Goal: Transaction & Acquisition: Purchase product/service

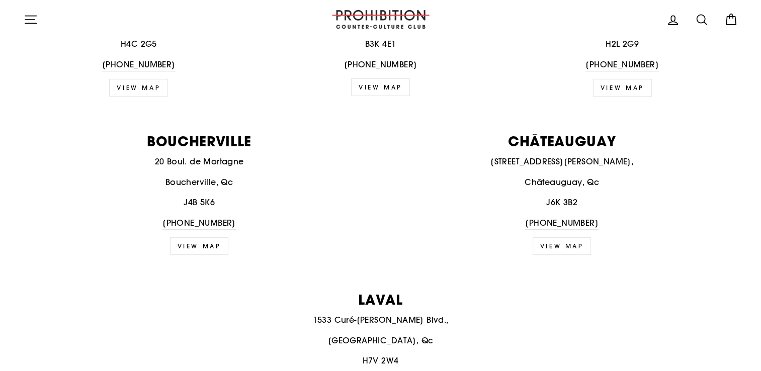
scroll to position [503, 0]
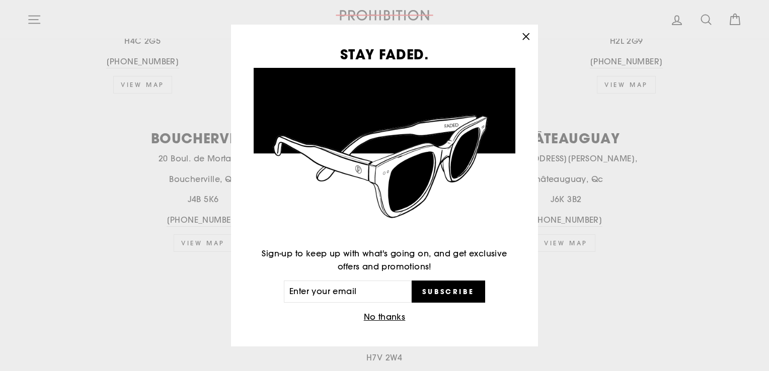
click at [525, 41] on icon "button" at bounding box center [526, 37] width 14 height 14
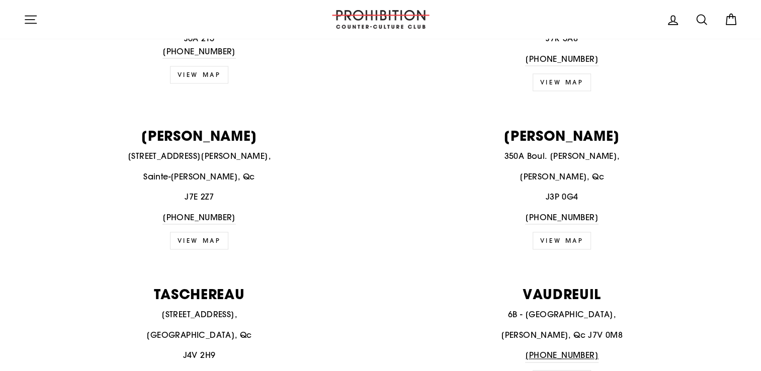
scroll to position [1459, 0]
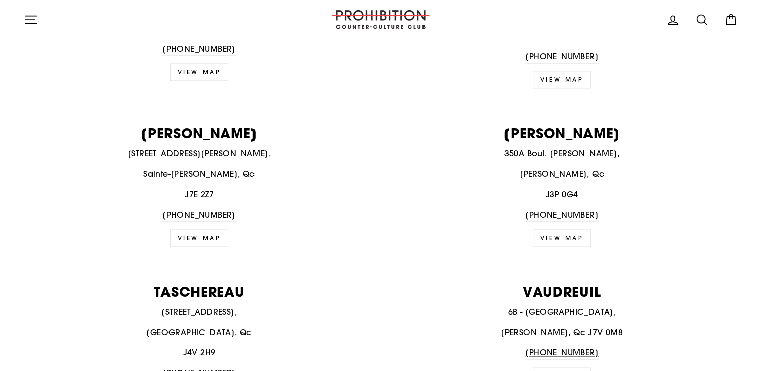
click at [563, 161] on div "350A Boul. Poliquin, Sorel-Tracy, Qc J3P 0G4 450-742-8420" at bounding box center [562, 184] width 352 height 74
click at [556, 135] on p "SOREL-TRACY" at bounding box center [562, 133] width 352 height 14
click at [530, 202] on div "350A Boul. Poliquin, Sorel-Tracy, Qc J3P 0G4 450-742-8420" at bounding box center [562, 184] width 352 height 74
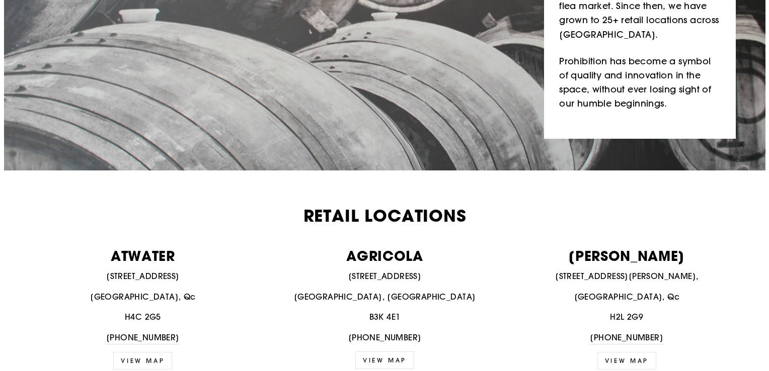
scroll to position [0, 0]
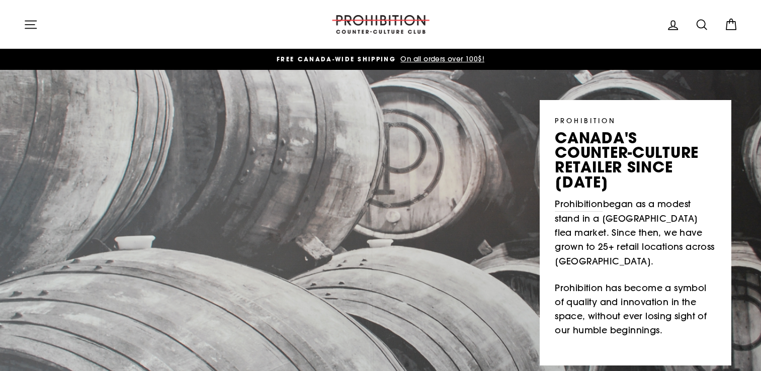
click at [31, 27] on icon "button" at bounding box center [31, 25] width 14 height 14
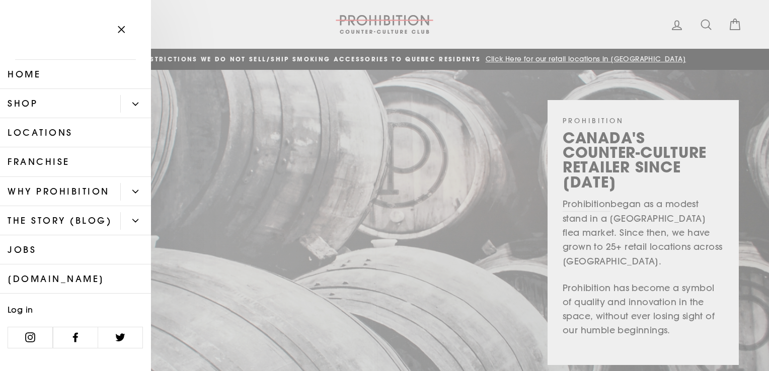
scroll to position [15, 0]
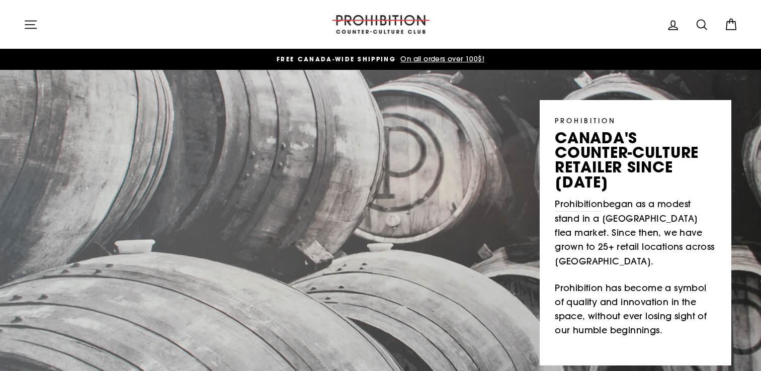
click at [28, 24] on icon "button" at bounding box center [31, 25] width 14 height 14
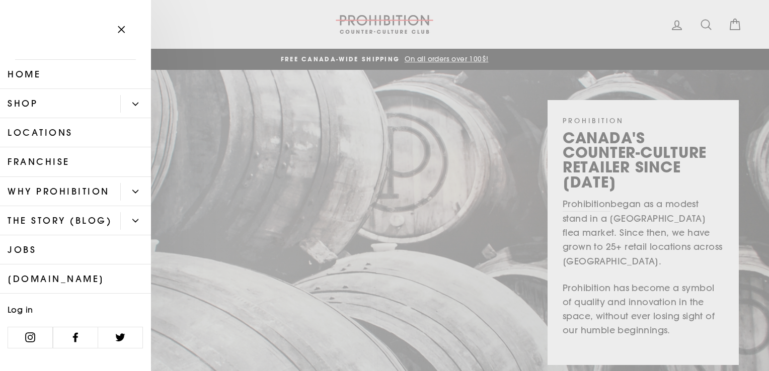
click at [48, 103] on link "Shop" at bounding box center [60, 103] width 120 height 29
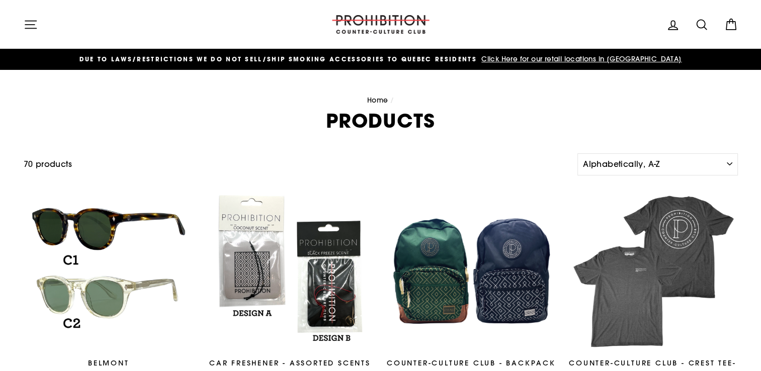
click at [29, 29] on icon "button" at bounding box center [31, 25] width 14 height 14
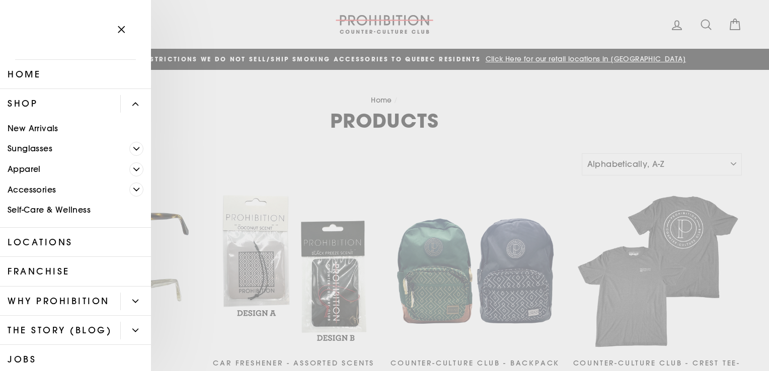
click at [129, 189] on span "Primary" at bounding box center [136, 190] width 14 height 14
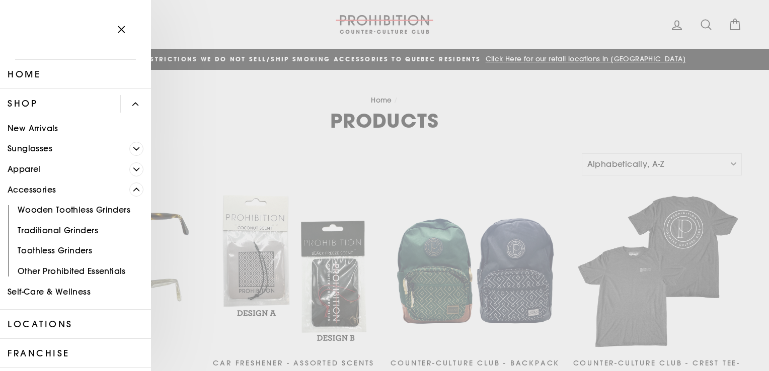
click at [105, 212] on link "Wooden Toothless Grinders" at bounding box center [75, 210] width 151 height 21
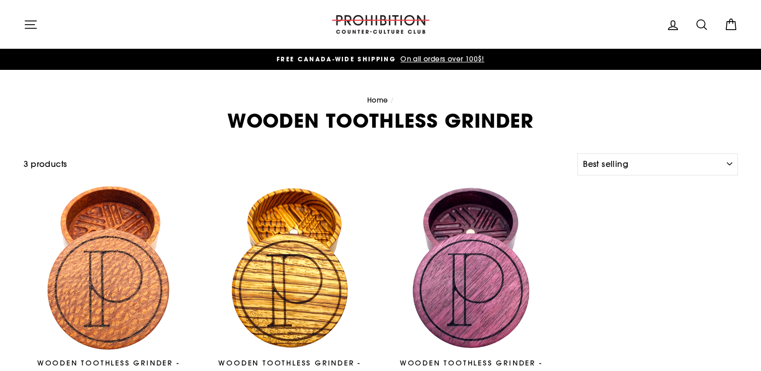
select select "best-selling"
click at [33, 29] on icon "button" at bounding box center [31, 25] width 14 height 14
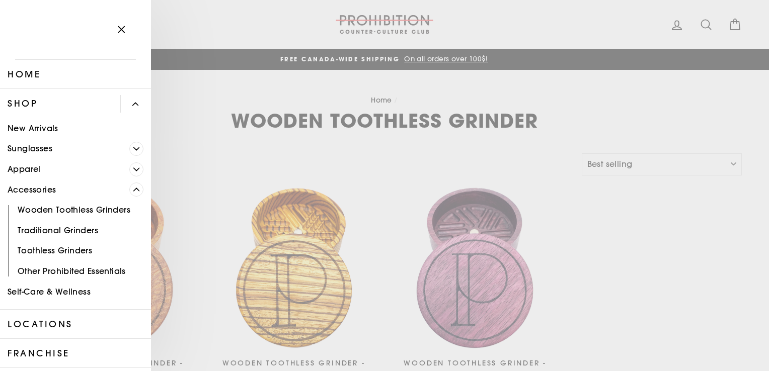
drag, startPoint x: 728, startPoint y: 61, endPoint x: 726, endPoint y: 68, distance: 7.0
click at [727, 70] on main "Home / WOODEN TOOTHLESS GRINDER Filter 3 products Sort Sort Featured Best selli…" at bounding box center [384, 246] width 769 height 352
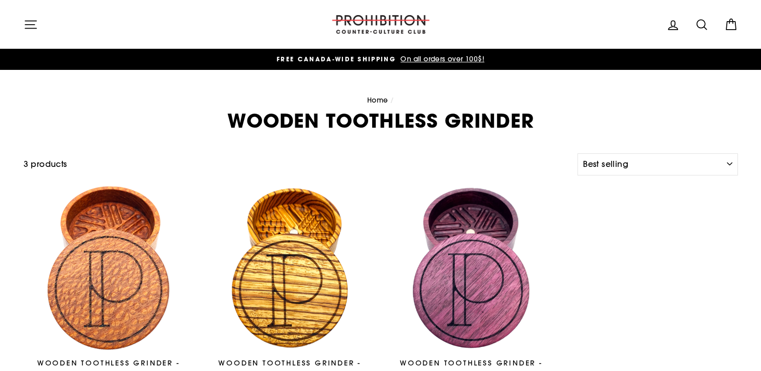
click at [697, 25] on icon at bounding box center [702, 25] width 10 height 10
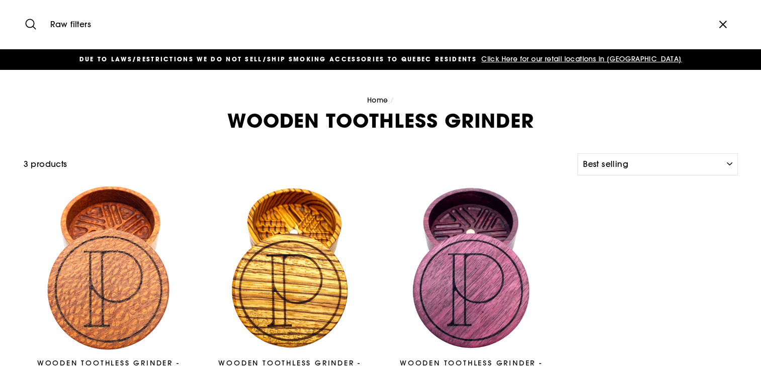
type input "Raw filters"
click at [24, 8] on button "Search" at bounding box center [35, 25] width 22 height 34
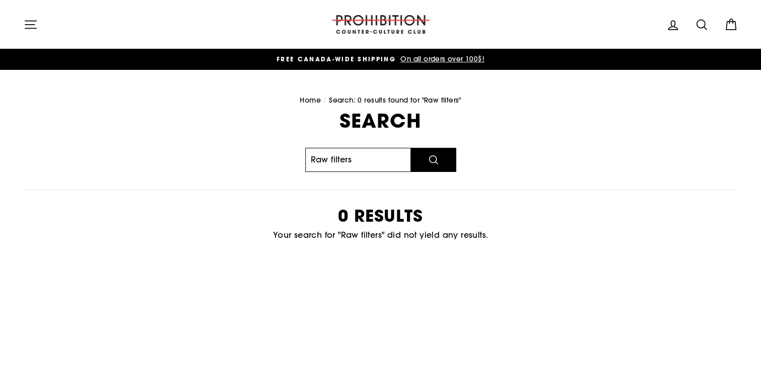
drag, startPoint x: 325, startPoint y: 158, endPoint x: 290, endPoint y: 158, distance: 35.2
click at [290, 158] on div "Search Raw filters Search 0 results Your search for "Raw filters" did not yield…" at bounding box center [375, 189] width 725 height 156
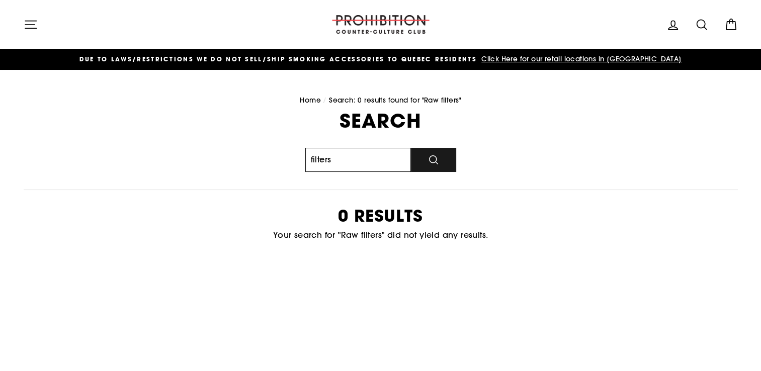
type input "filters"
click at [453, 159] on button "Search" at bounding box center [433, 160] width 45 height 24
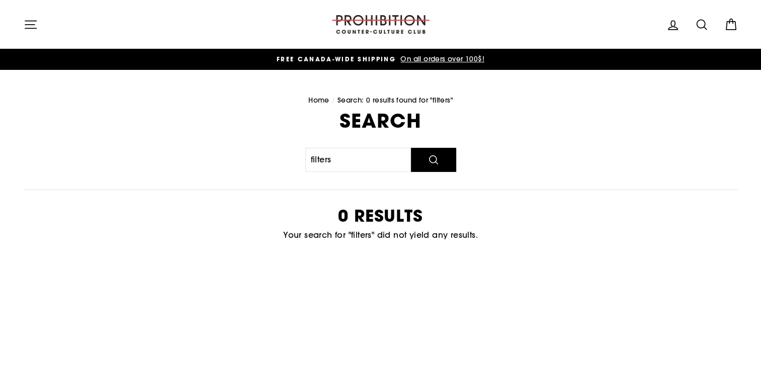
click at [443, 159] on button "Search" at bounding box center [433, 160] width 45 height 24
